Goal: Task Accomplishment & Management: Manage account settings

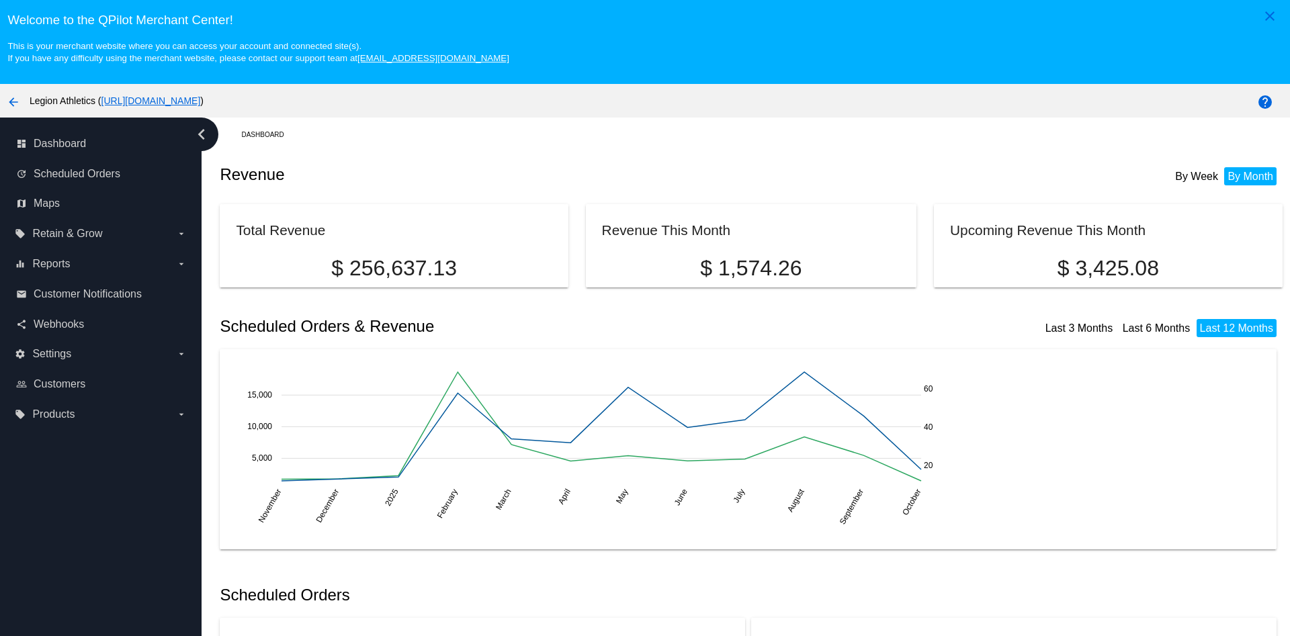
click at [598, 142] on div "Dashboard" at bounding box center [761, 134] width 1041 height 21
click at [183, 354] on icon "arrow_drop_down" at bounding box center [181, 354] width 11 height 11
click at [0, 0] on input "settings Settings arrow_drop_down" at bounding box center [0, 0] width 0 height 0
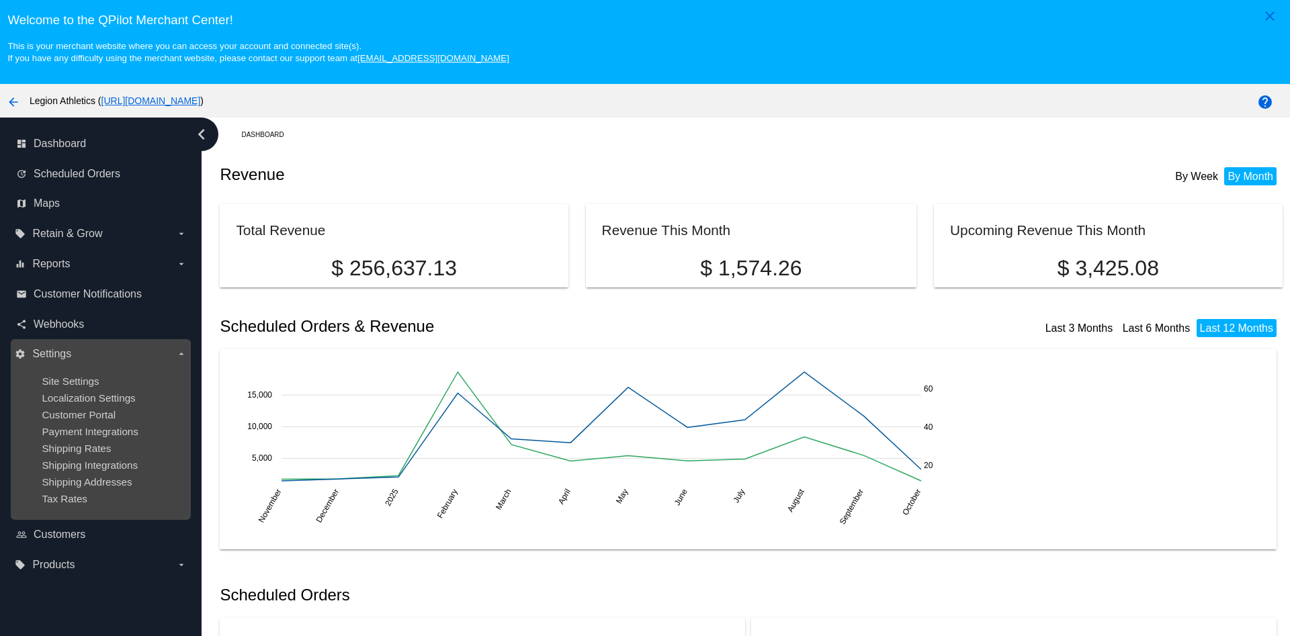
click at [183, 354] on icon "arrow_drop_down" at bounding box center [181, 354] width 11 height 11
click at [0, 0] on input "settings Settings arrow_drop_down" at bounding box center [0, 0] width 0 height 0
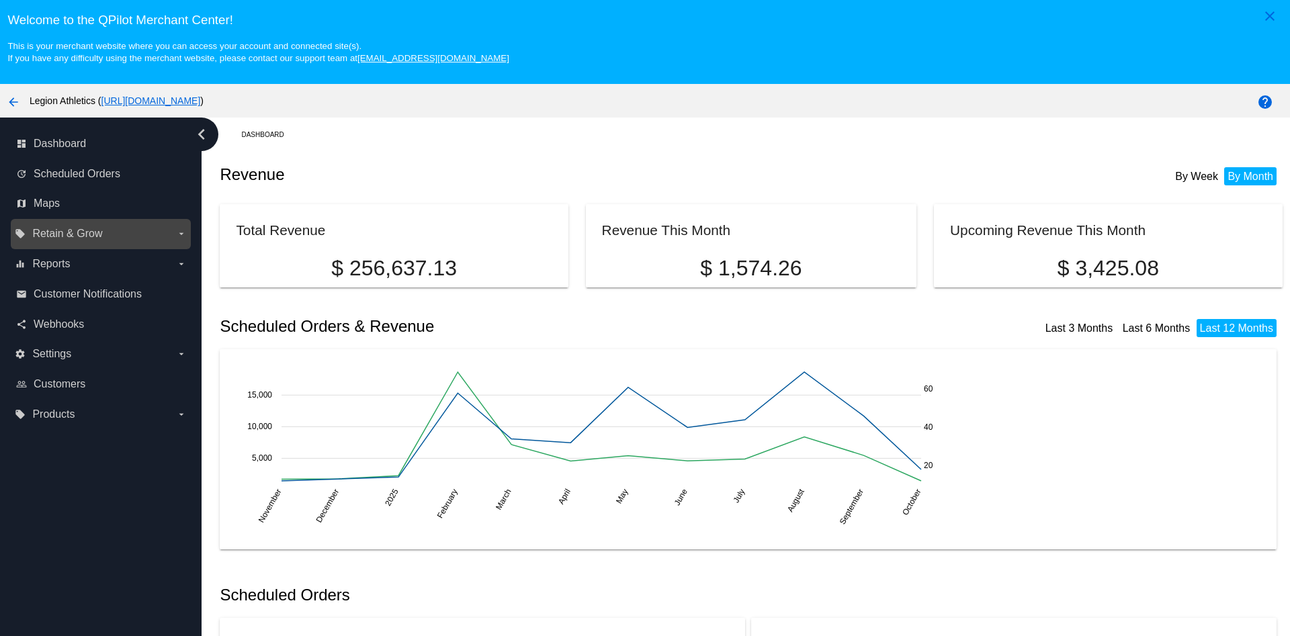
click at [180, 228] on label "local_offer Retain & Grow arrow_drop_down" at bounding box center [100, 233] width 171 height 21
click at [0, 0] on input "local_offer Retain & Grow arrow_drop_down" at bounding box center [0, 0] width 0 height 0
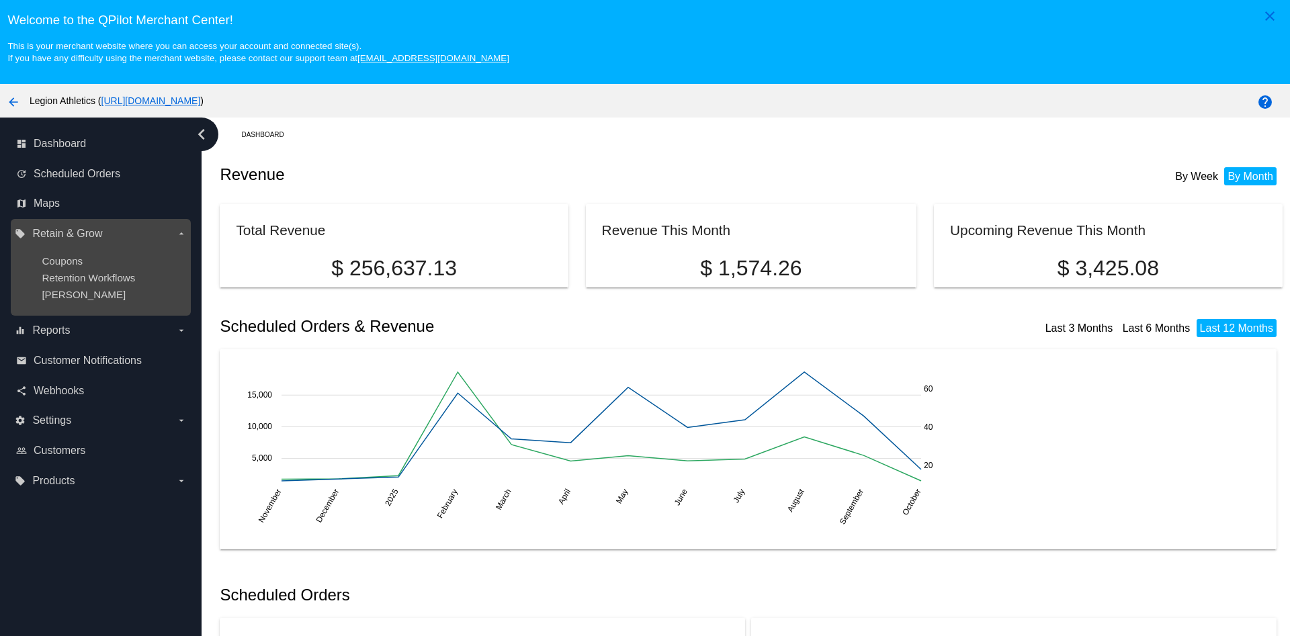
click at [180, 228] on label "local_offer Retain & Grow arrow_drop_down" at bounding box center [100, 233] width 171 height 21
click at [0, 0] on input "local_offer Retain & Grow arrow_drop_down" at bounding box center [0, 0] width 0 height 0
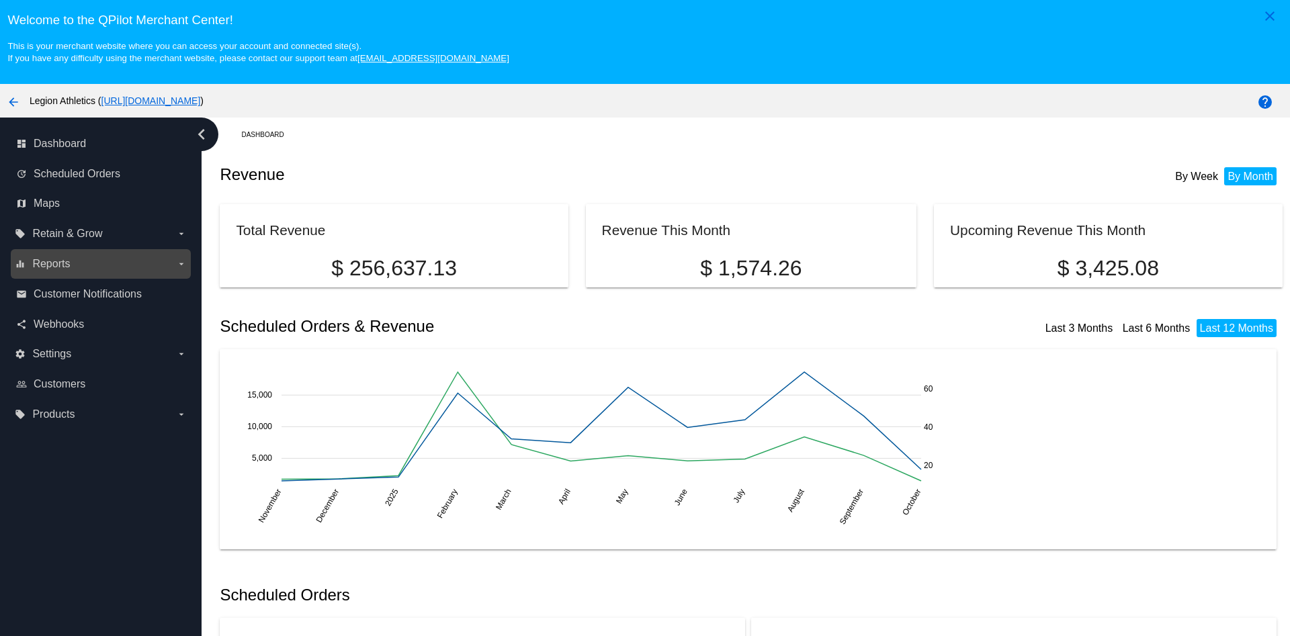
click at [181, 263] on icon "arrow_drop_down" at bounding box center [181, 264] width 11 height 11
click at [0, 0] on input "equalizer Reports arrow_drop_down" at bounding box center [0, 0] width 0 height 0
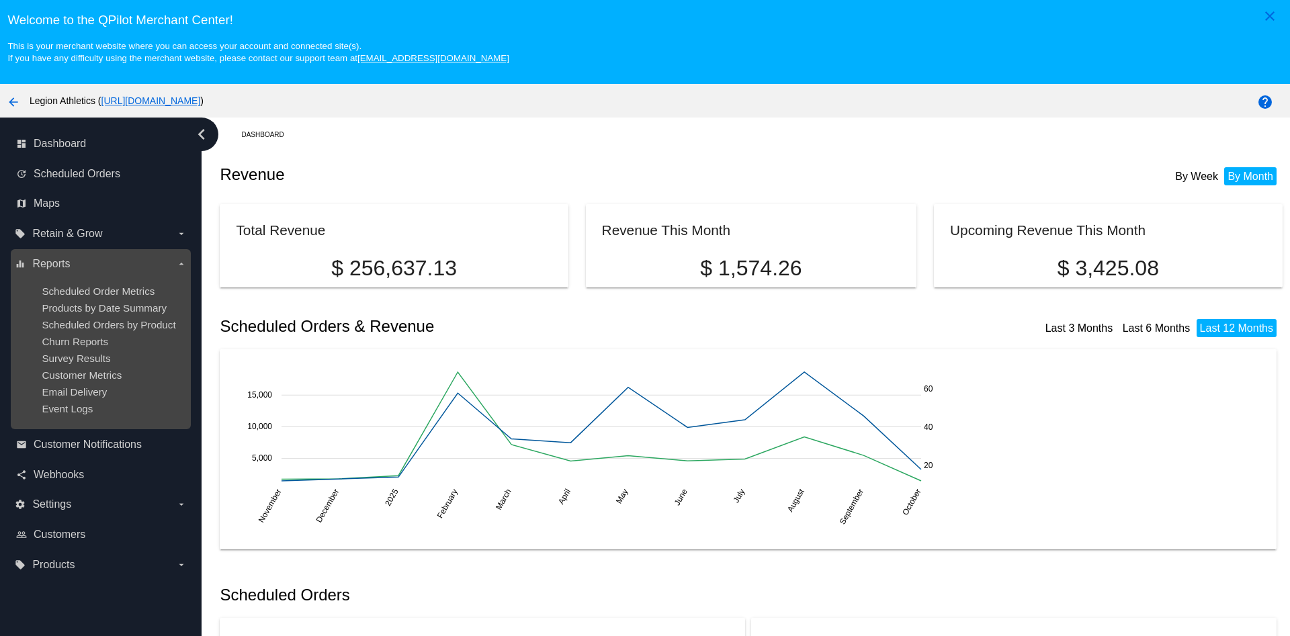
click at [181, 263] on icon "arrow_drop_down" at bounding box center [181, 264] width 11 height 11
click at [0, 0] on input "equalizer Reports arrow_drop_down" at bounding box center [0, 0] width 0 height 0
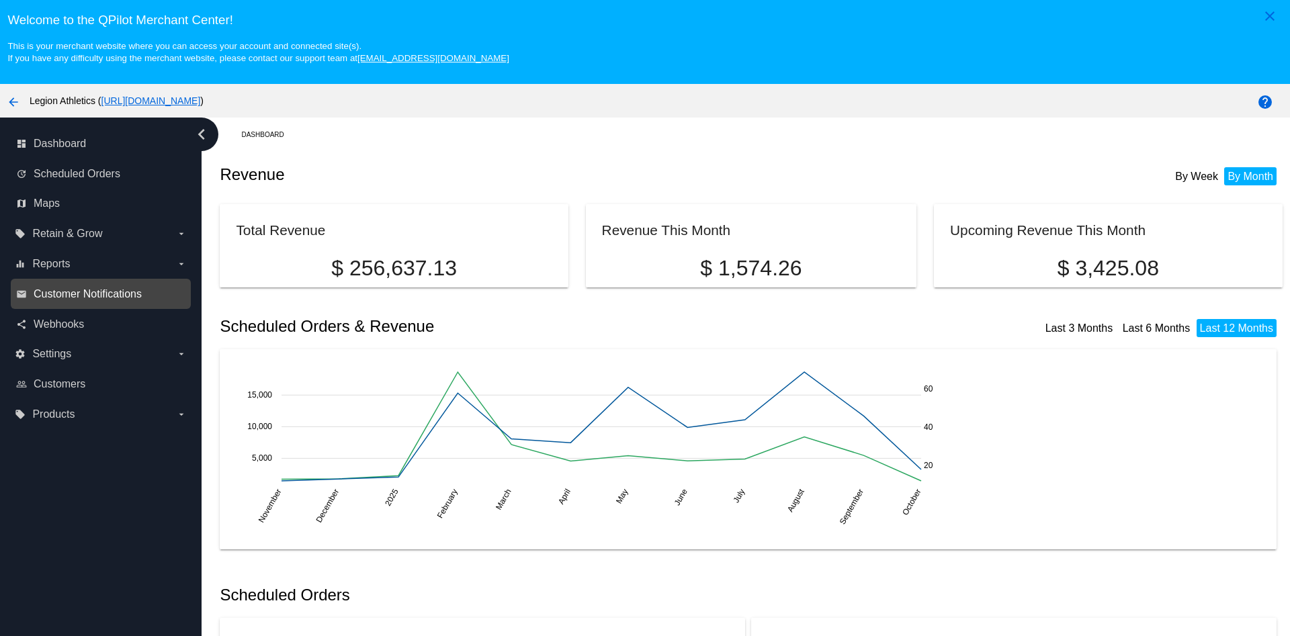
click at [104, 295] on span "Customer Notifications" at bounding box center [88, 294] width 108 height 12
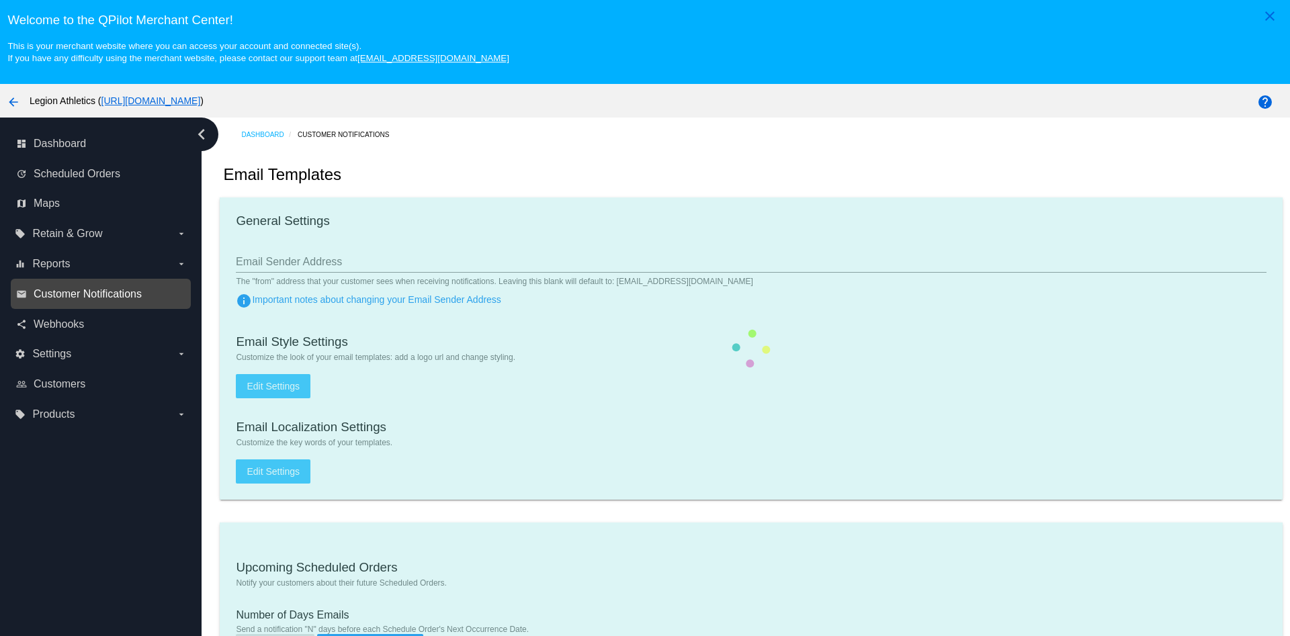
type input "[EMAIL_ADDRESS][DOMAIN_NAME]"
type input "1"
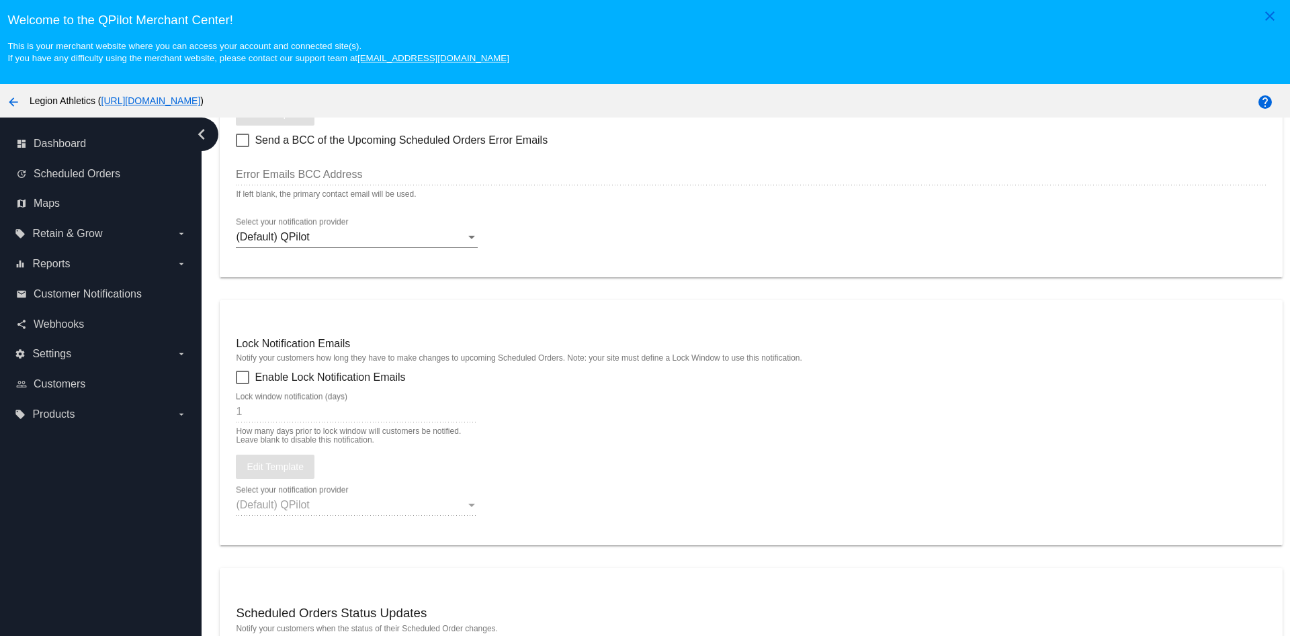
scroll to position [853, 0]
click at [465, 236] on div "(Default) QPilot" at bounding box center [351, 236] width 230 height 12
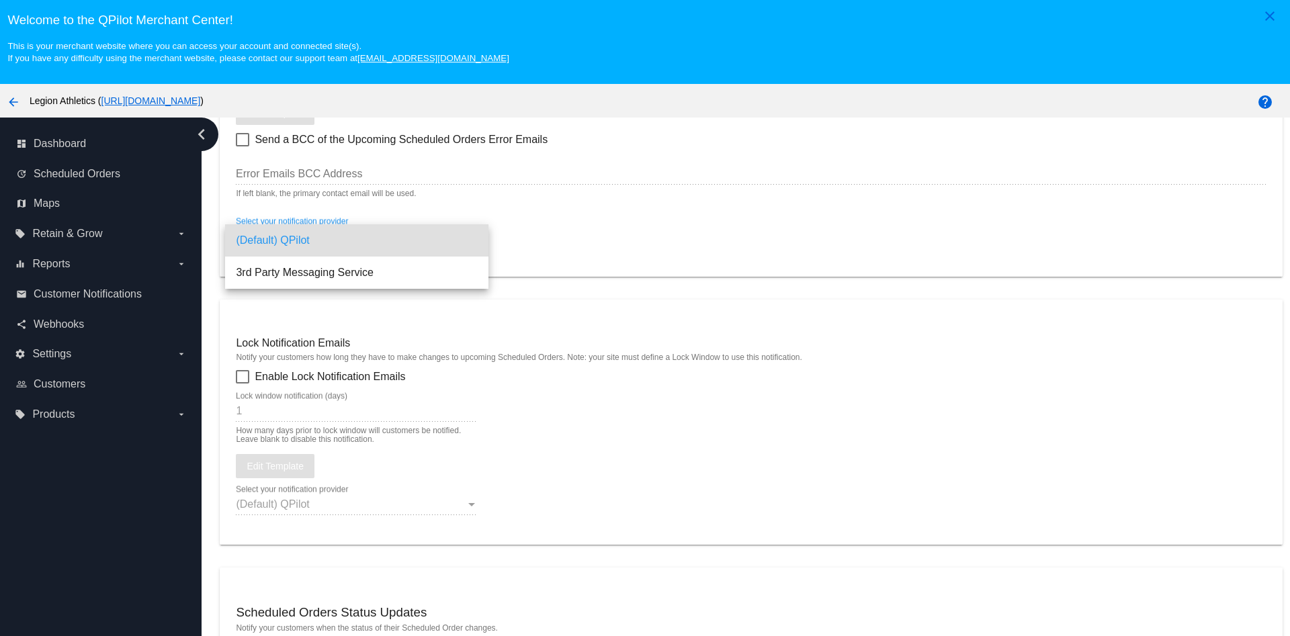
click at [465, 236] on span "(Default) QPilot" at bounding box center [357, 240] width 242 height 32
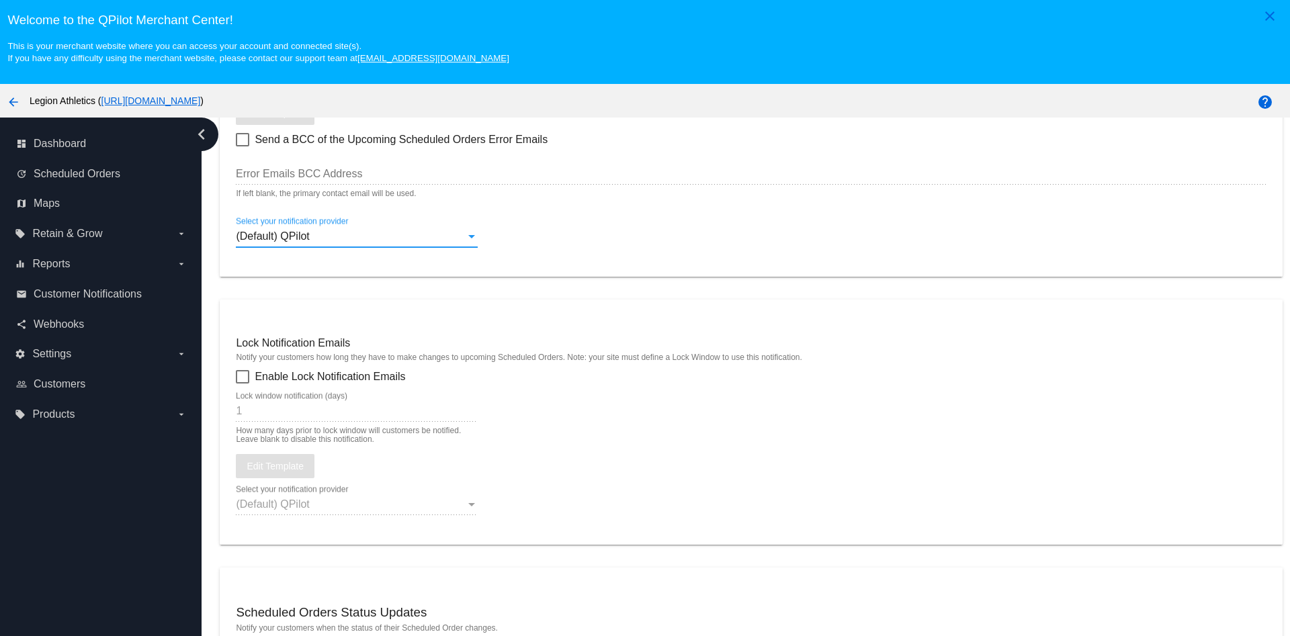
click at [465, 236] on div "(Default) QPilot" at bounding box center [351, 236] width 230 height 12
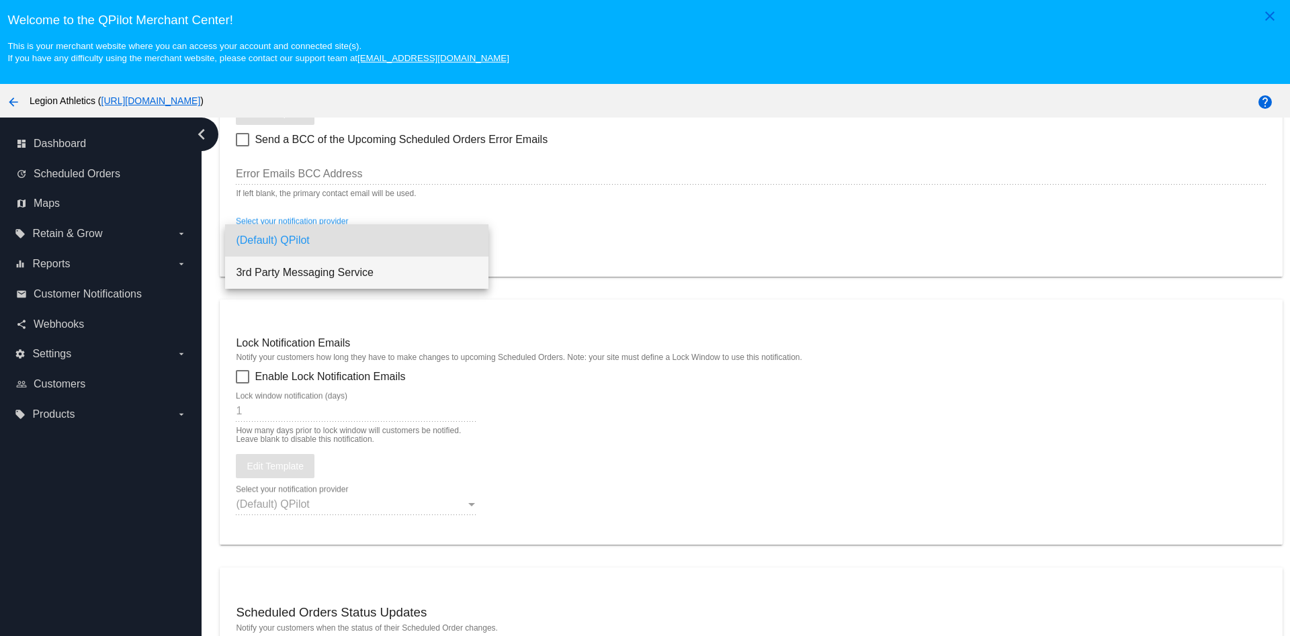
click at [441, 277] on span "3rd Party Messaging Service" at bounding box center [357, 273] width 242 height 32
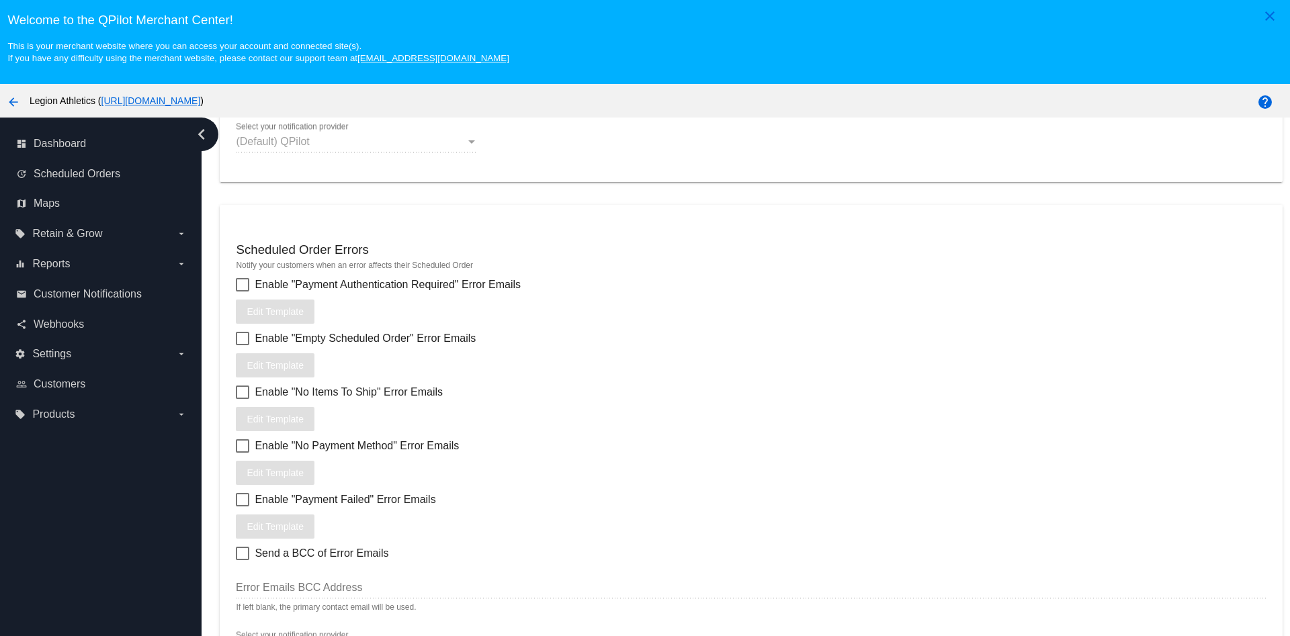
scroll to position [1778, 0]
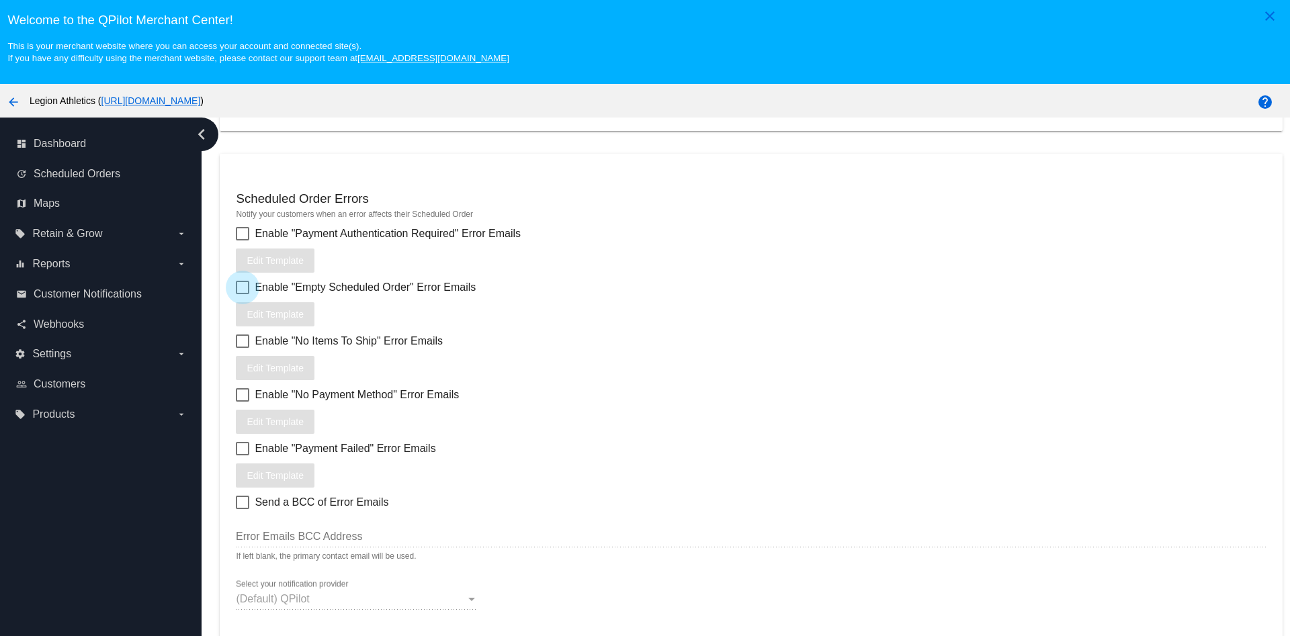
click at [242, 289] on div at bounding box center [242, 287] width 13 height 13
click at [242, 294] on input "Enable "Empty Scheduled Order" Error Emails" at bounding box center [242, 294] width 1 height 1
checkbox input "true"
click at [246, 340] on div at bounding box center [242, 341] width 13 height 13
click at [243, 348] on input "Enable "No Items To Ship" Error Emails" at bounding box center [242, 348] width 1 height 1
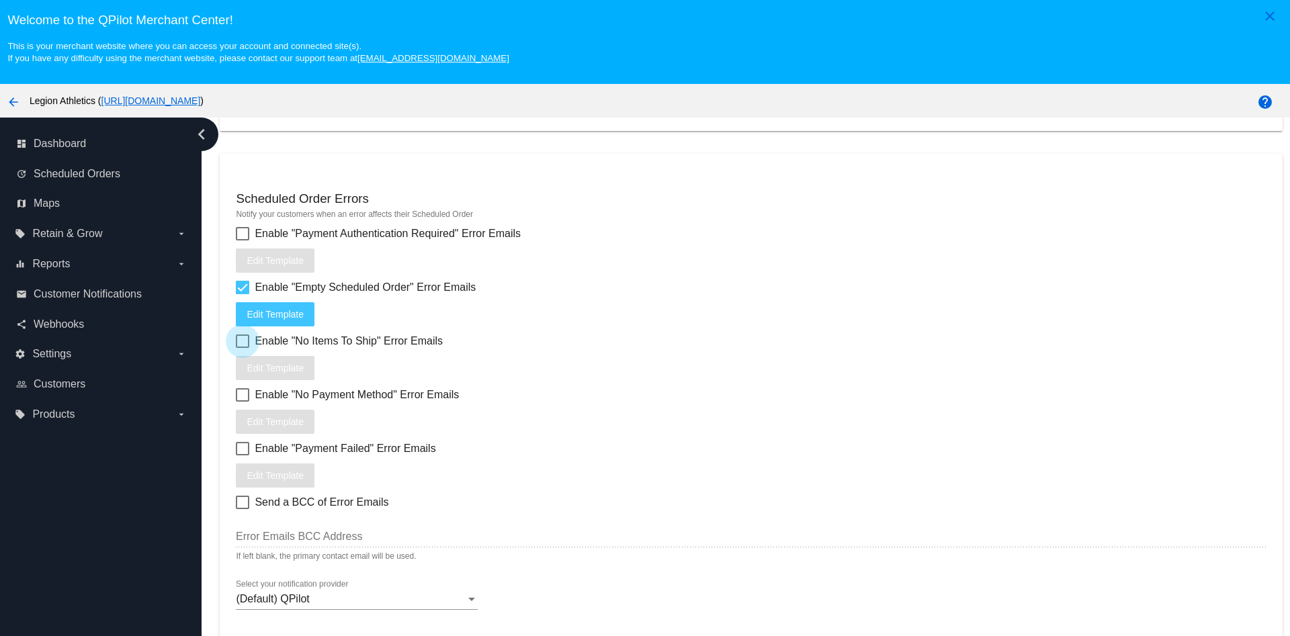
checkbox input "true"
click at [241, 288] on div at bounding box center [242, 287] width 13 height 13
click at [242, 294] on input "Enable "Empty Scheduled Order" Error Emails" at bounding box center [242, 294] width 1 height 1
checkbox input "false"
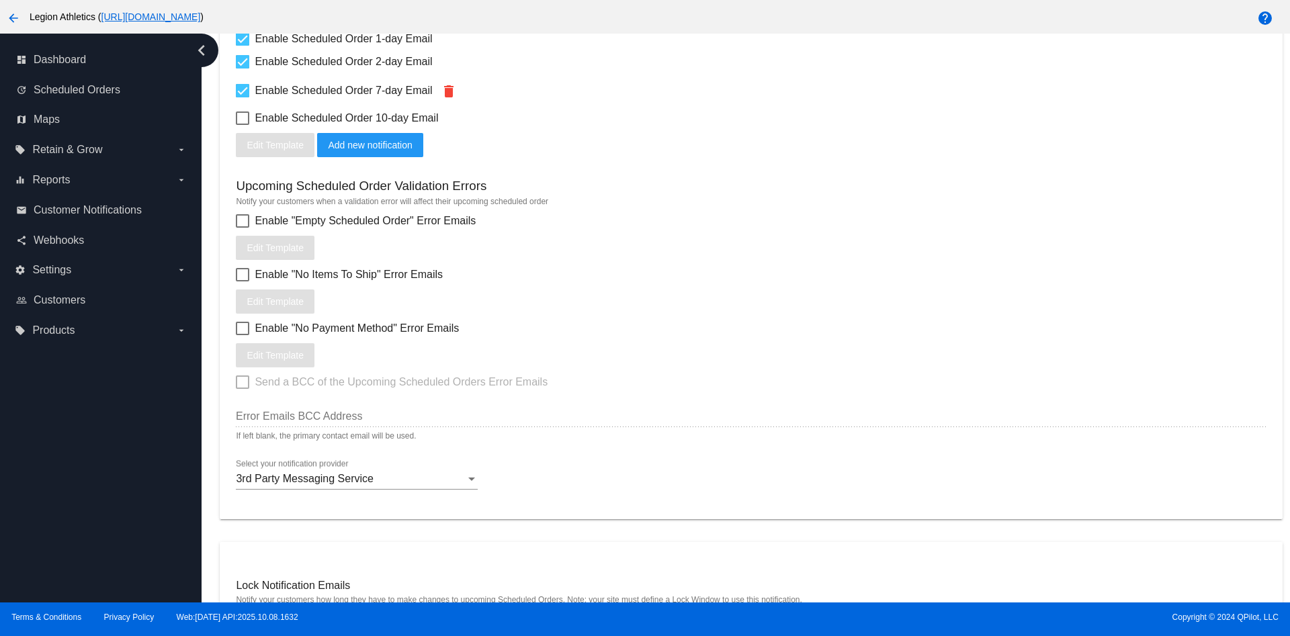
scroll to position [538, 0]
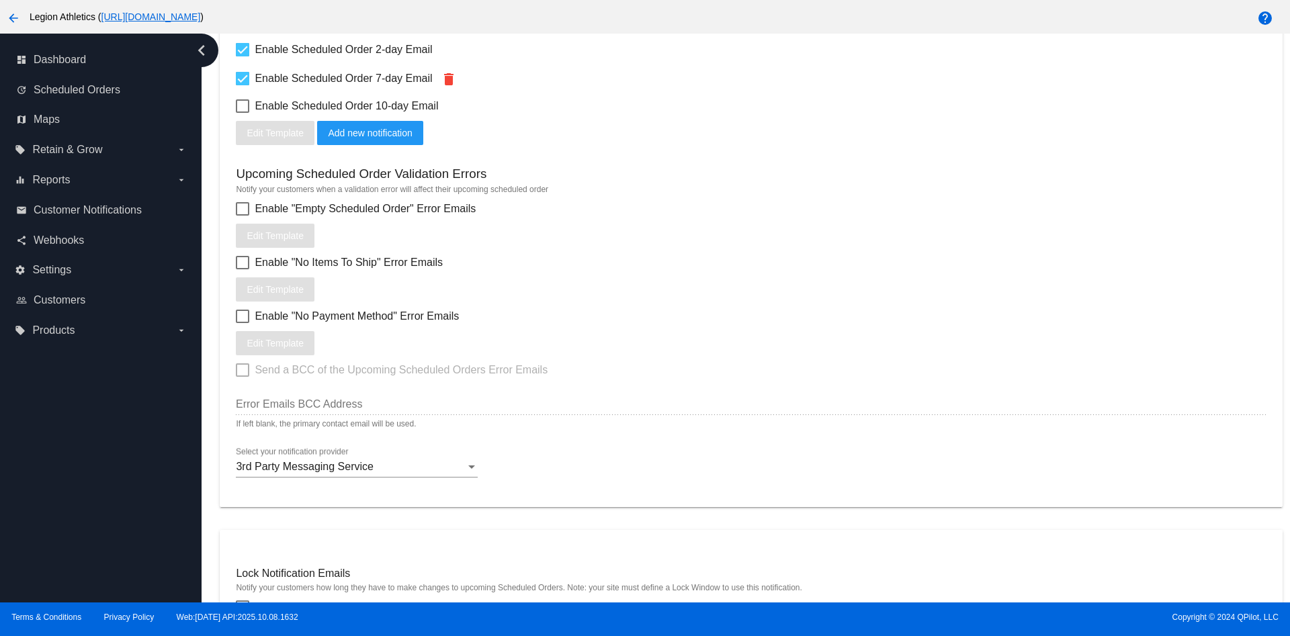
click at [821, 236] on div "Enable "Empty Scheduled Order" Error Emails Edit Template" at bounding box center [751, 224] width 1030 height 47
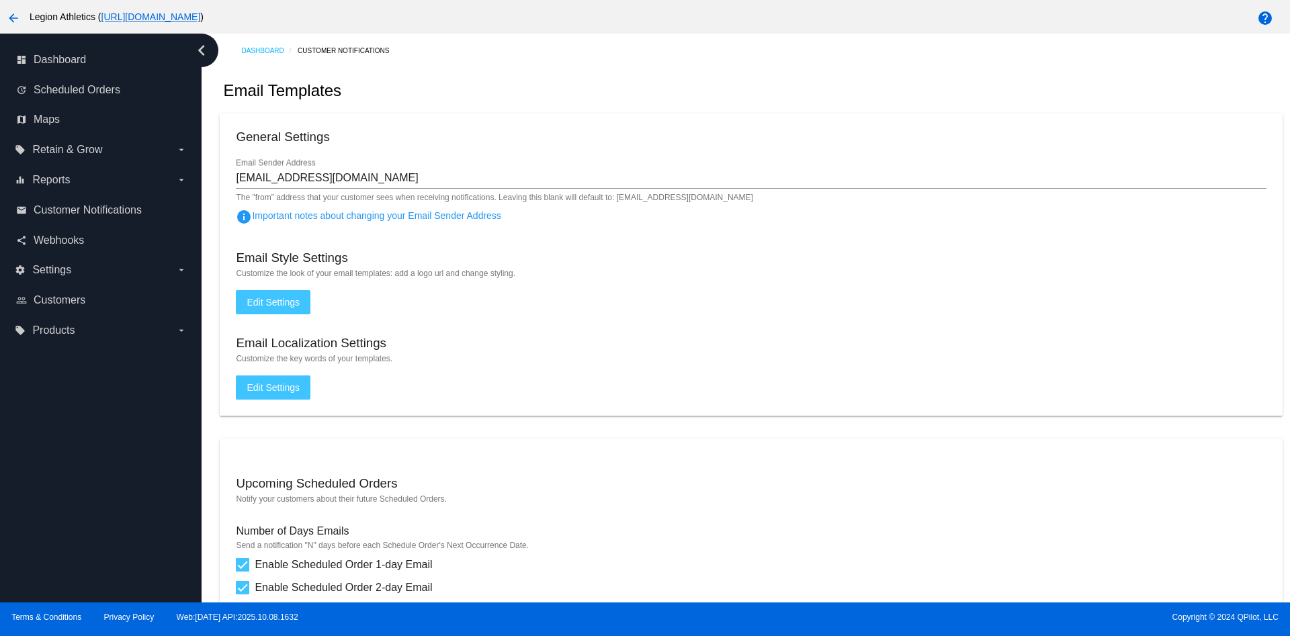
scroll to position [0, 0]
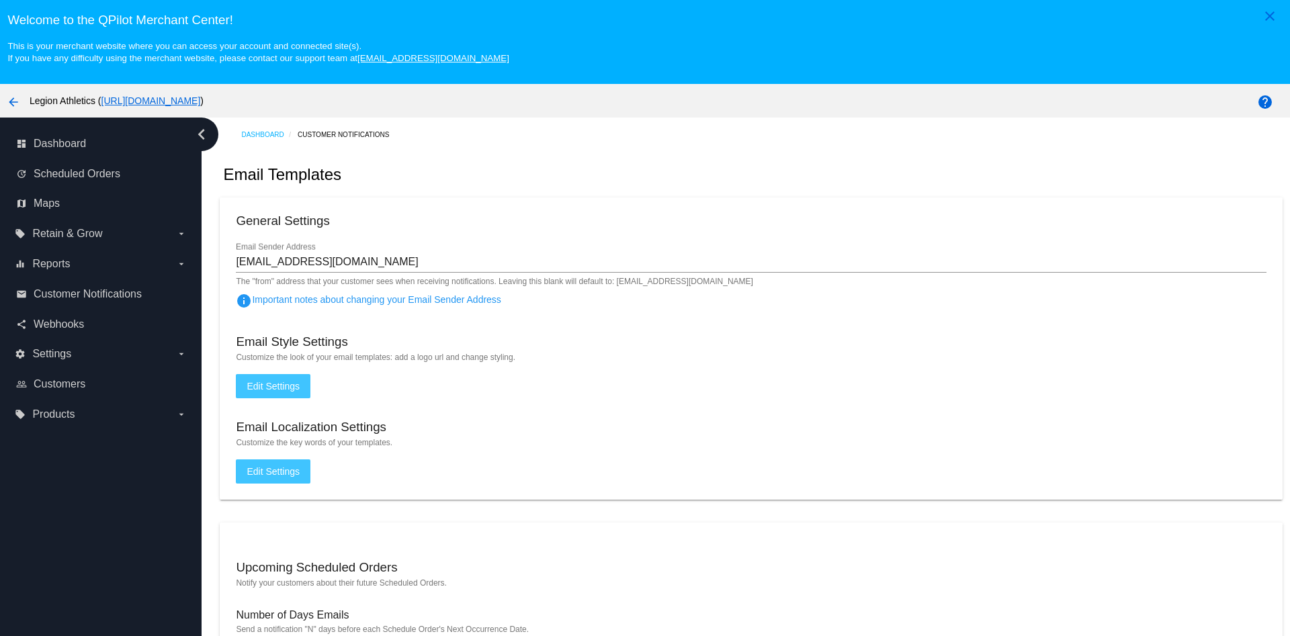
click at [885, 175] on div "Email Templates" at bounding box center [751, 175] width 1062 height 46
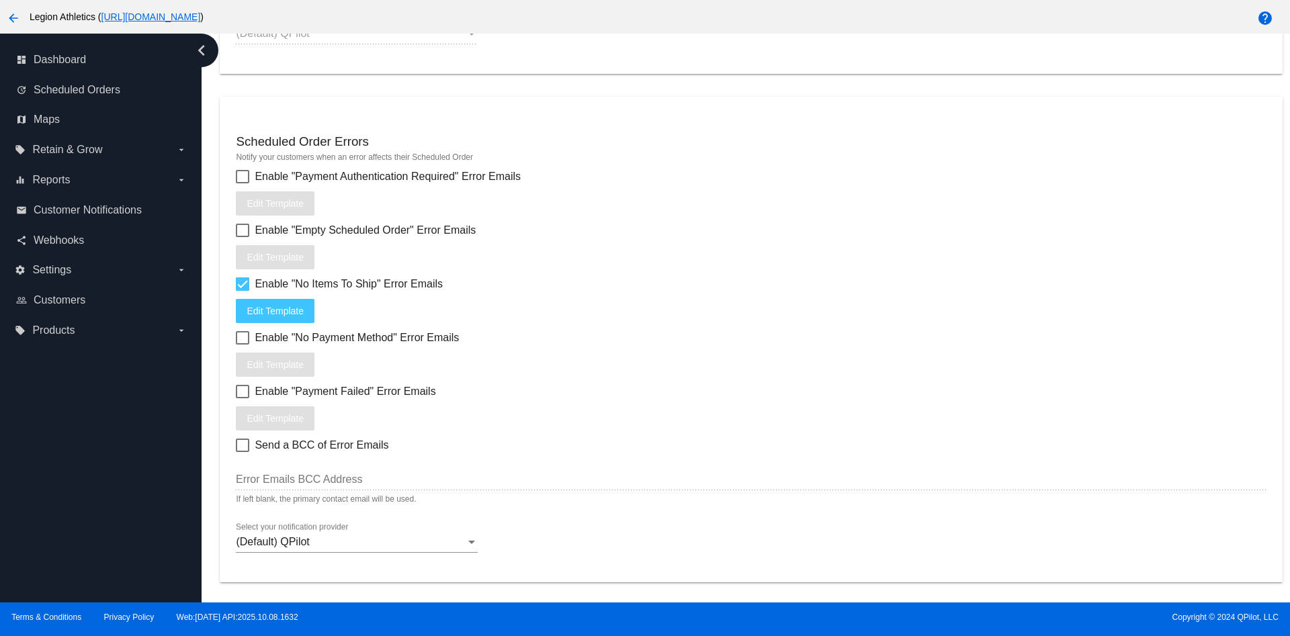
scroll to position [1778, 0]
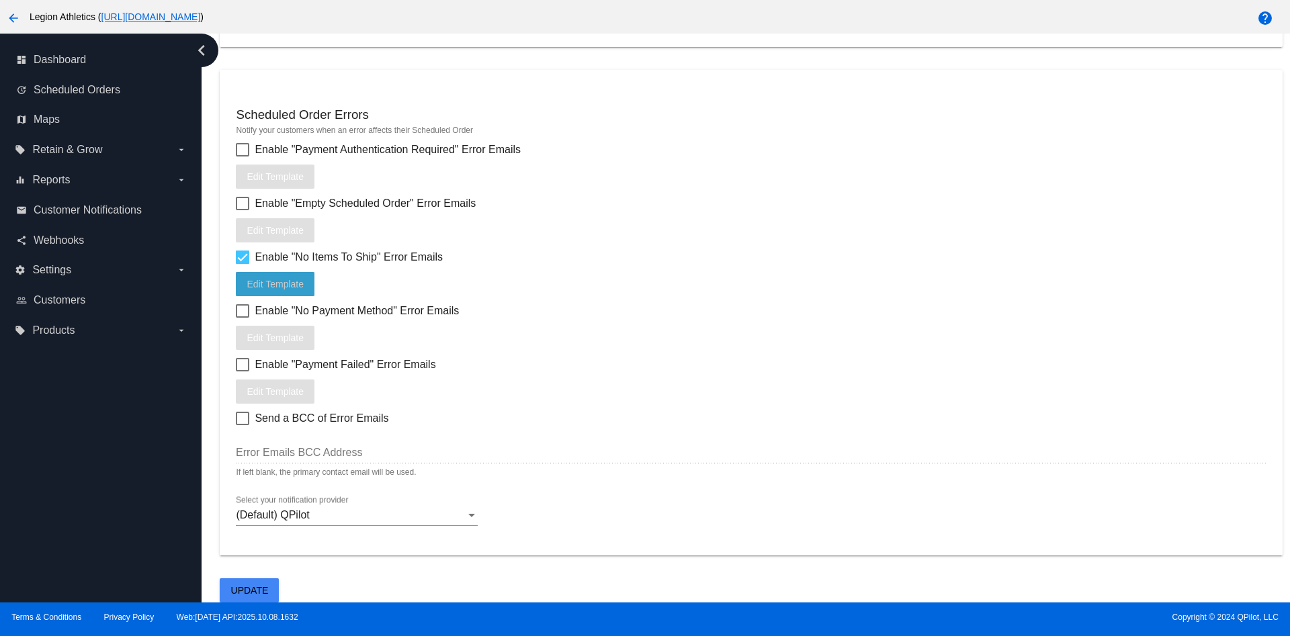
click at [286, 282] on span "Edit Template" at bounding box center [275, 284] width 57 height 11
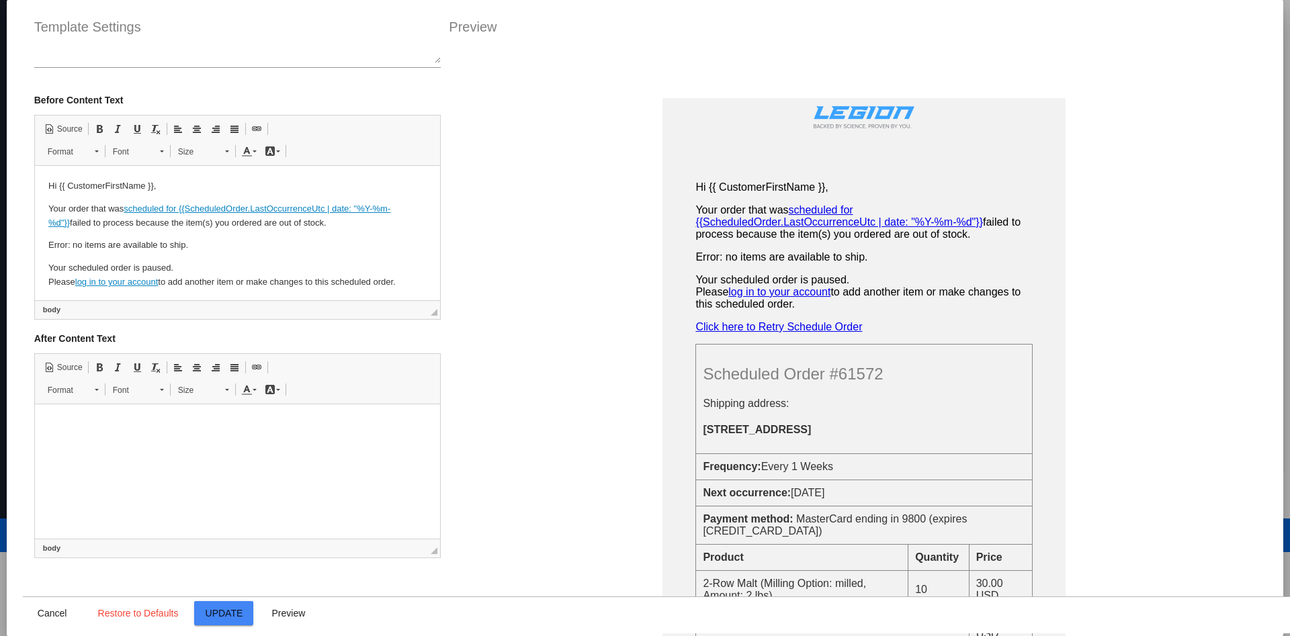
scroll to position [0, 0]
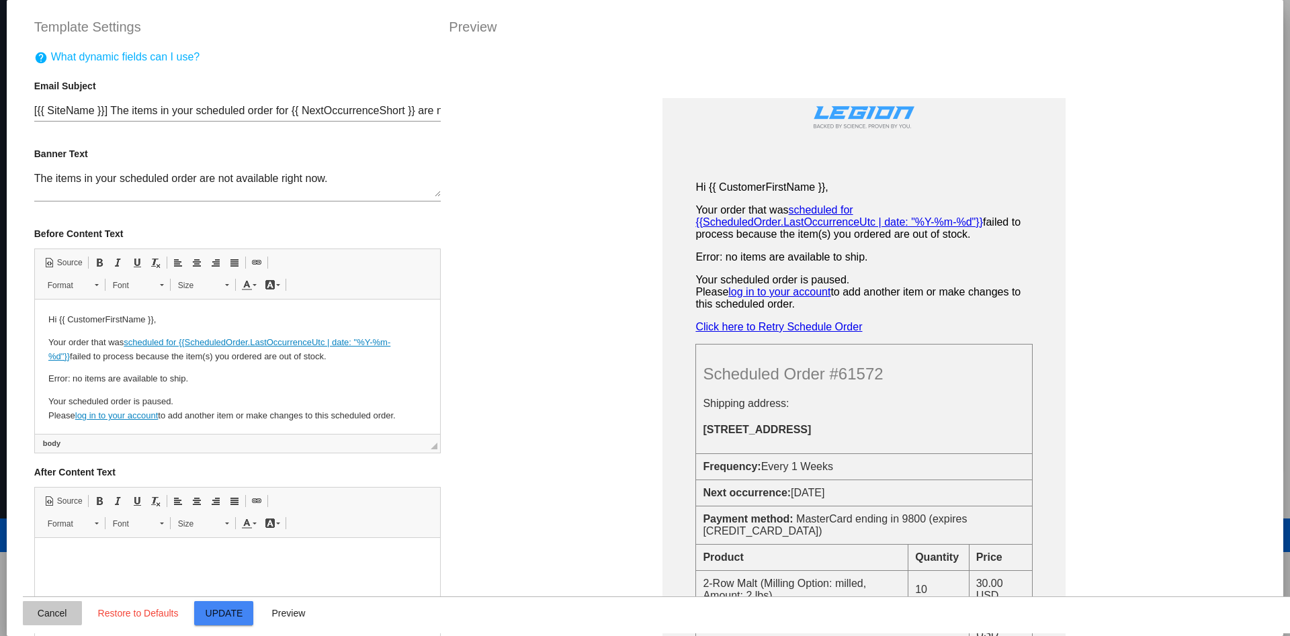
click at [48, 612] on span "Cancel" at bounding box center [53, 613] width 30 height 11
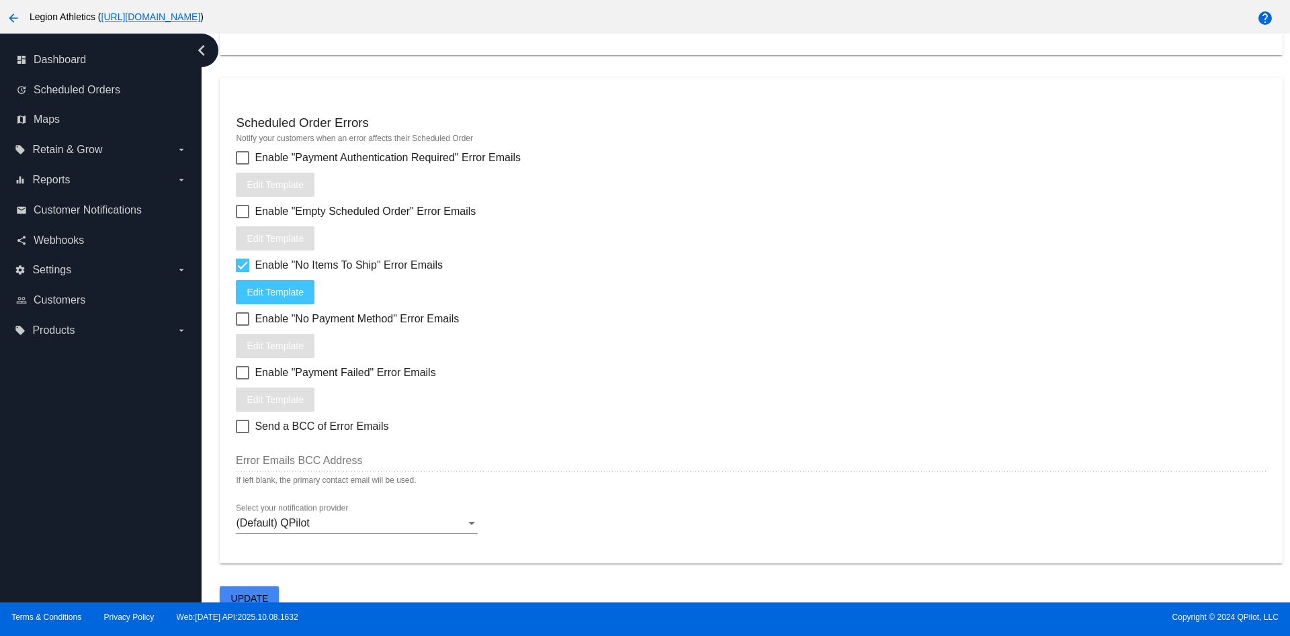
scroll to position [1778, 0]
